Goal: Task Accomplishment & Management: Manage account settings

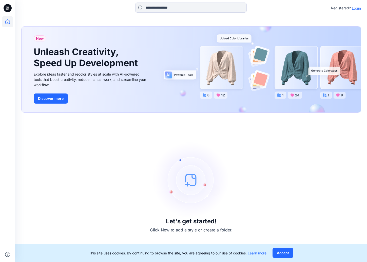
click at [358, 8] on p "Login" at bounding box center [355, 8] width 9 height 5
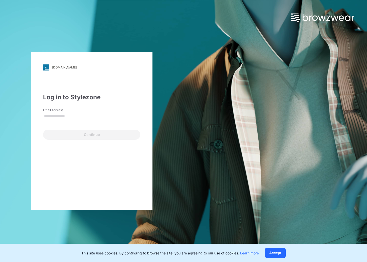
click at [108, 116] on input "Email Address" at bounding box center [91, 117] width 97 height 8
type input "**********"
click at [92, 140] on div "**********" at bounding box center [91, 131] width 121 height 158
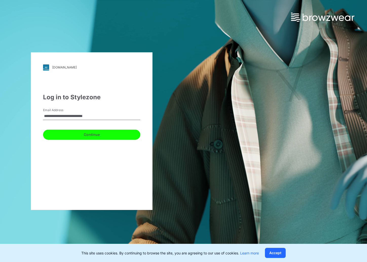
click at [88, 136] on button "Continue" at bounding box center [91, 135] width 97 height 10
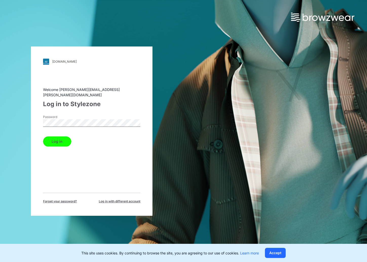
click at [43, 137] on button "Log in" at bounding box center [57, 142] width 28 height 10
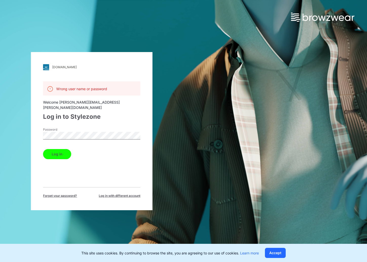
click at [43, 149] on button "Log in" at bounding box center [57, 154] width 28 height 10
click at [10, 128] on div "walmart.stylezone.com Loading... Wrong user name or password Welcome samantha.a…" at bounding box center [91, 131] width 183 height 262
click at [43, 149] on button "Log in" at bounding box center [57, 154] width 28 height 10
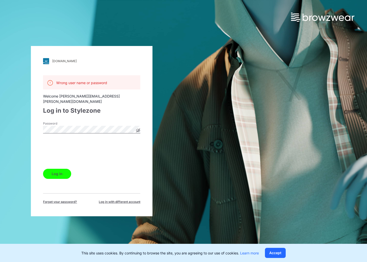
click at [32, 125] on div "walmart.stylezone.com Loading... Wrong user name or password Welcome samantha.a…" at bounding box center [91, 131] width 121 height 170
click at [43, 169] on button "Log in" at bounding box center [57, 174] width 28 height 10
click at [34, 125] on div "walmart.stylezone.com Loading... Wrong user name or password Welcome samantha.a…" at bounding box center [91, 131] width 121 height 170
click at [43, 169] on button "Log in" at bounding box center [57, 174] width 28 height 10
click at [138, 129] on icon at bounding box center [138, 130] width 4 height 4
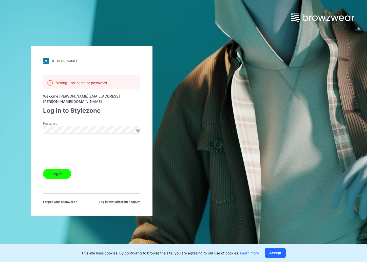
click at [100, 131] on div "Password" at bounding box center [91, 128] width 97 height 15
click at [64, 172] on button "Log in" at bounding box center [57, 174] width 28 height 10
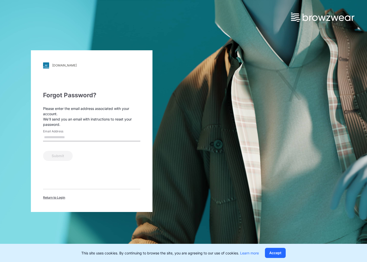
click at [103, 137] on input "Email Address" at bounding box center [91, 138] width 97 height 8
type input "**********"
click at [52, 156] on button "Submit" at bounding box center [58, 156] width 30 height 10
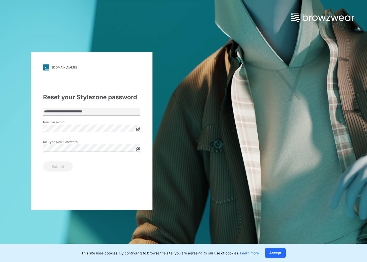
click at [99, 142] on div "Re-Type New Password" at bounding box center [91, 147] width 97 height 15
click at [43, 162] on button "Submit" at bounding box center [58, 167] width 30 height 10
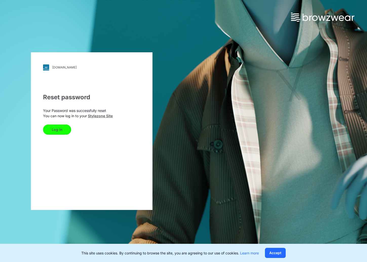
click at [62, 129] on button "Log In" at bounding box center [57, 130] width 28 height 10
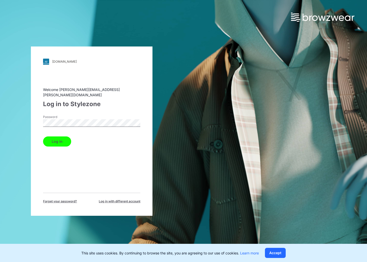
click at [43, 137] on button "Log in" at bounding box center [57, 142] width 28 height 10
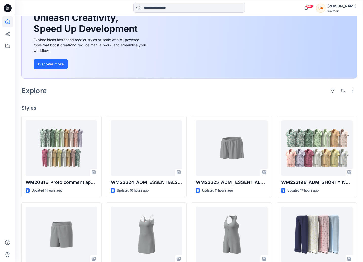
scroll to position [78, 0]
